Goal: Navigation & Orientation: Find specific page/section

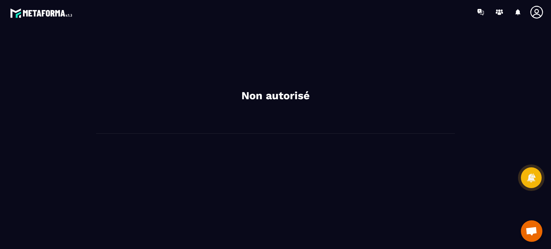
click at [535, 10] on icon at bounding box center [536, 12] width 13 height 13
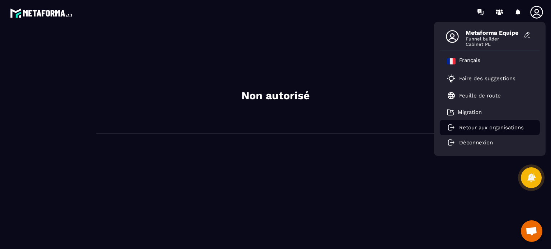
click at [459, 127] on p "Retour aux organisations" at bounding box center [491, 127] width 65 height 6
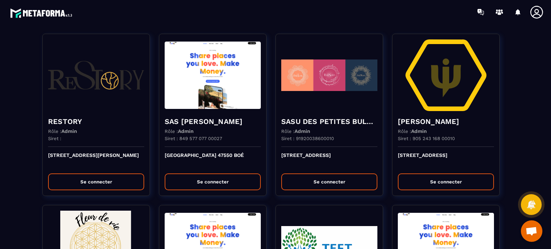
scroll to position [1205, 0]
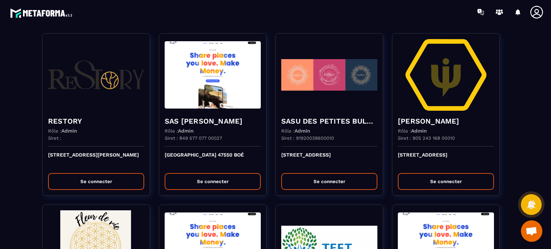
click at [509, 125] on div "Migration Metaforma Rôle : Owner Siret : Metaforma Se connecter Happy Girls Rôl…" at bounding box center [275, 133] width 536 height 2613
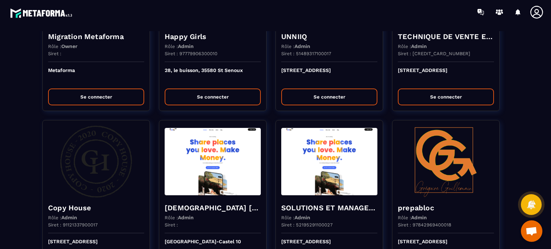
scroll to position [0, 0]
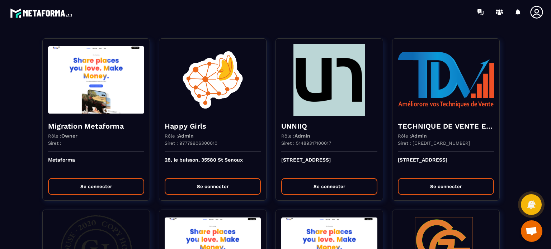
click at [257, 12] on div at bounding box center [317, 12] width 466 height 24
